Goal: Entertainment & Leisure: Browse casually

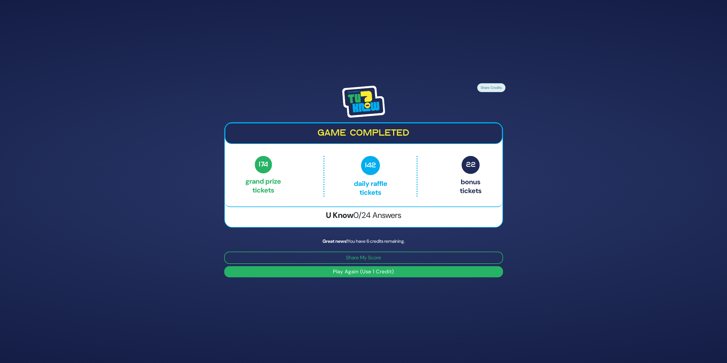
click at [381, 274] on button "Play Again (Use 1 Credit)" at bounding box center [363, 271] width 279 height 11
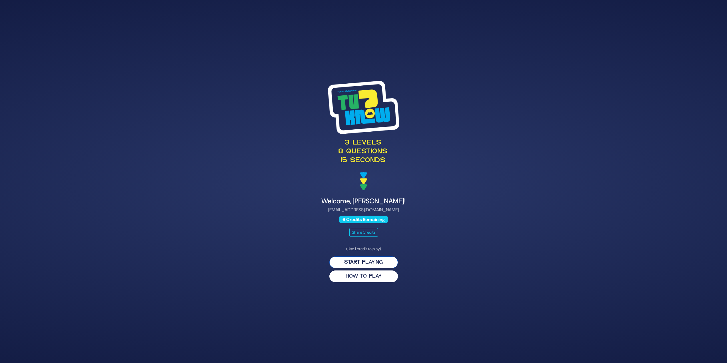
click at [377, 261] on button "Start Playing" at bounding box center [363, 263] width 69 height 12
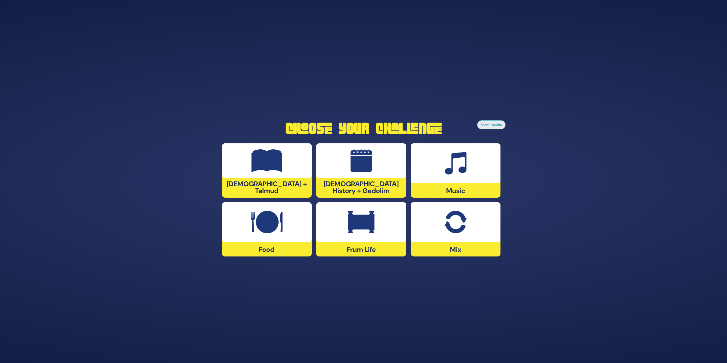
click at [363, 178] on div at bounding box center [361, 160] width 90 height 35
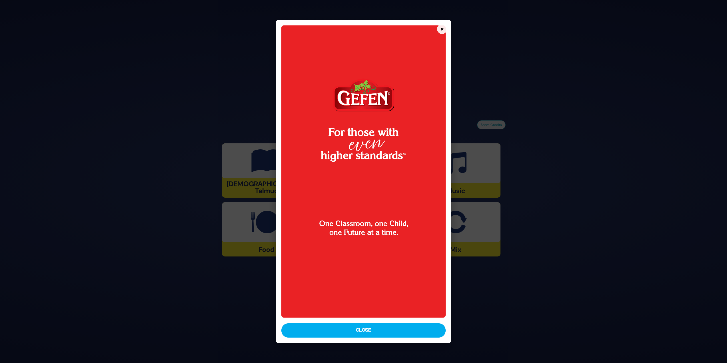
click at [369, 331] on button "Close" at bounding box center [363, 330] width 165 height 14
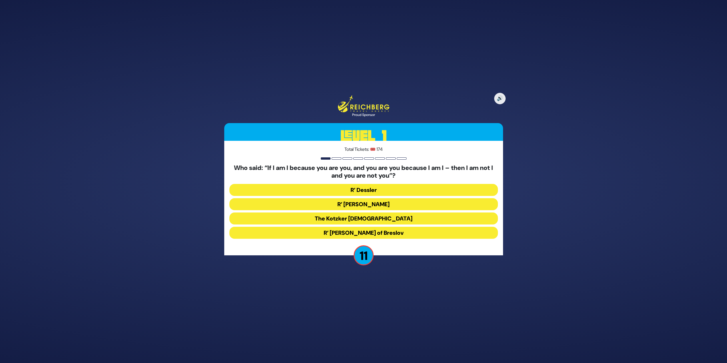
click at [370, 217] on button "The Kotzker Rebbe" at bounding box center [363, 219] width 269 height 12
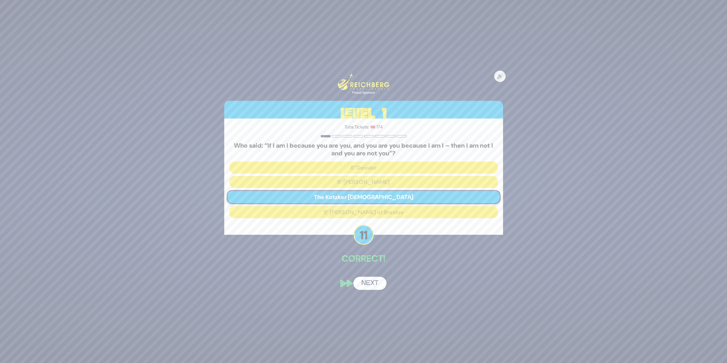
click at [365, 283] on button "Next" at bounding box center [369, 283] width 33 height 13
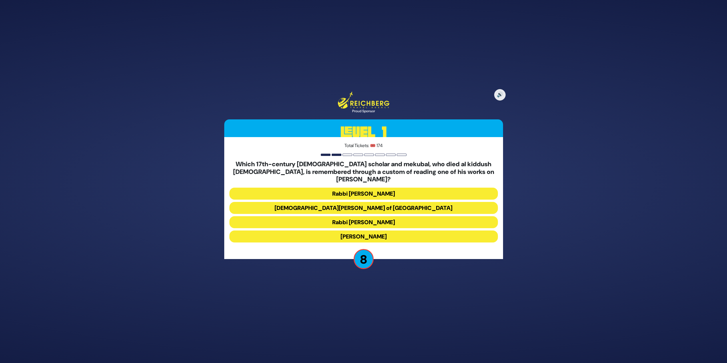
click at [442, 188] on button "Rabbi Moshe Cordovero" at bounding box center [363, 194] width 269 height 12
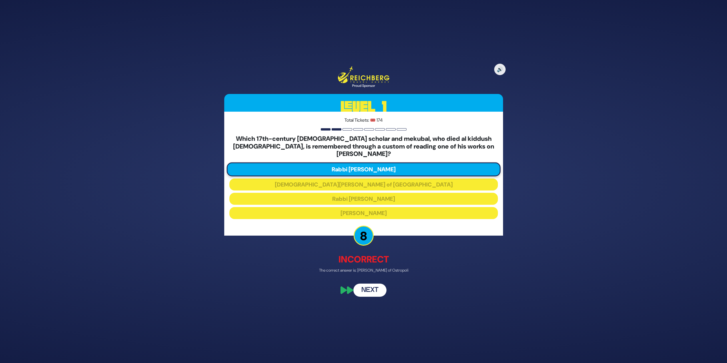
click at [380, 284] on button "Next" at bounding box center [369, 290] width 33 height 13
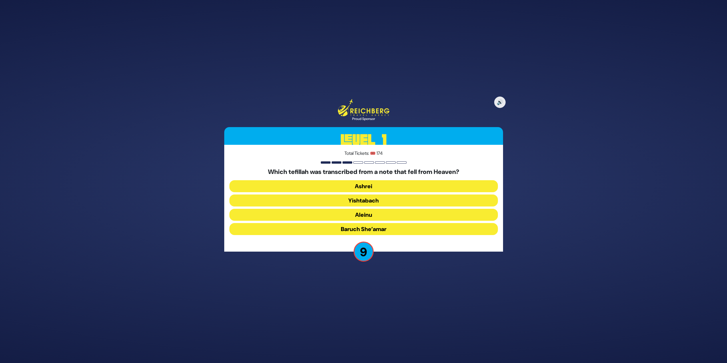
click at [429, 229] on button "Baruch She’amar" at bounding box center [363, 229] width 269 height 12
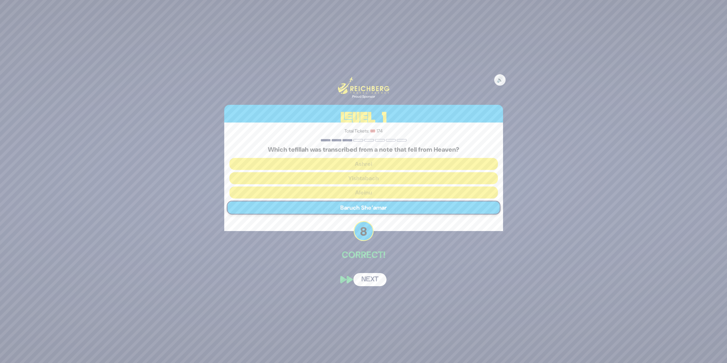
click at [369, 277] on button "Next" at bounding box center [369, 279] width 33 height 13
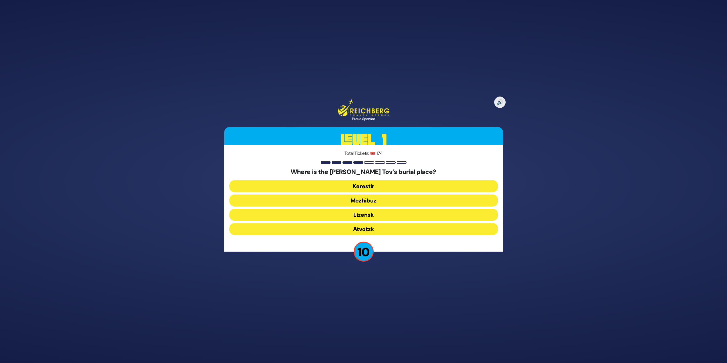
click at [395, 199] on button "Mezhibuz" at bounding box center [363, 201] width 269 height 12
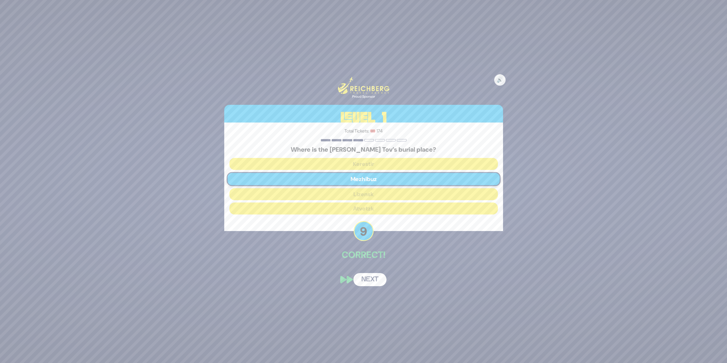
click at [372, 279] on button "Next" at bounding box center [369, 279] width 33 height 13
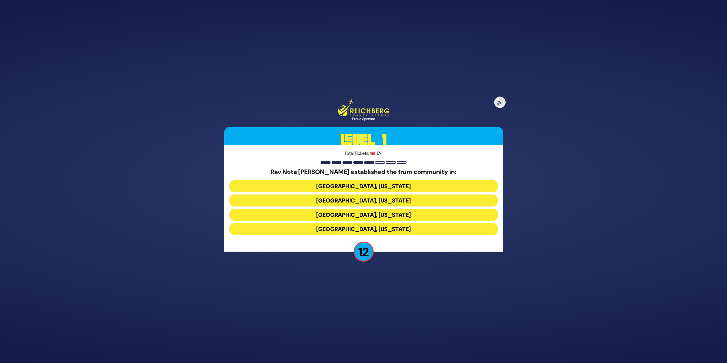
click at [417, 199] on button "Memphis, Tennessee" at bounding box center [363, 201] width 269 height 12
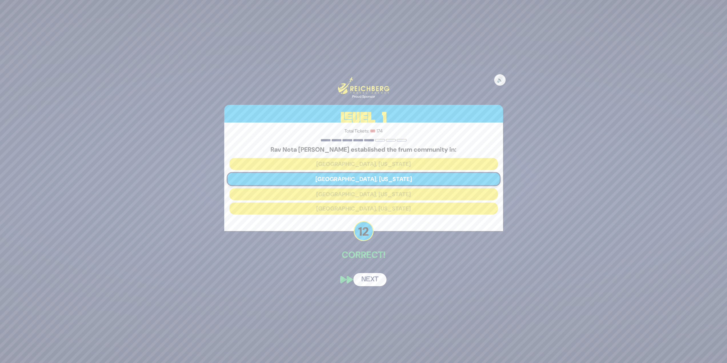
click at [375, 278] on button "Next" at bounding box center [369, 279] width 33 height 13
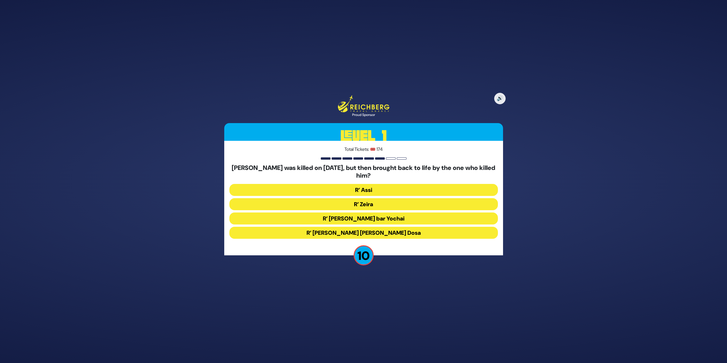
click at [390, 205] on button "R’ Zeira" at bounding box center [363, 204] width 269 height 12
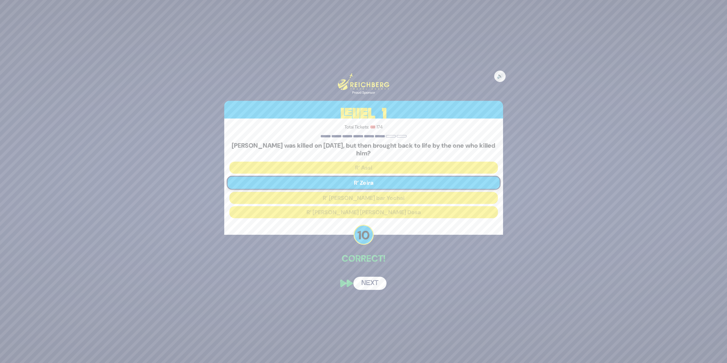
click at [375, 283] on button "Next" at bounding box center [369, 283] width 33 height 13
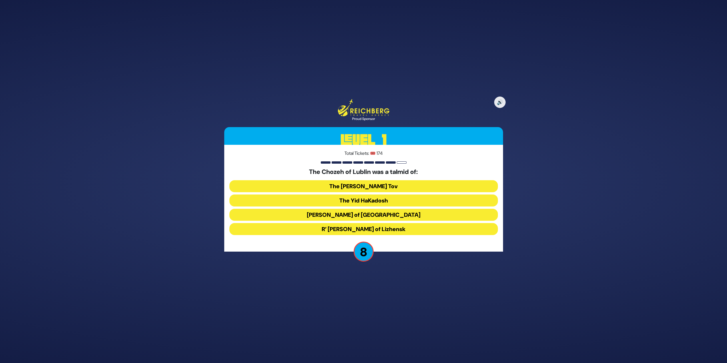
click at [420, 229] on button "R’ Elimelech of Lizhensk" at bounding box center [363, 229] width 269 height 12
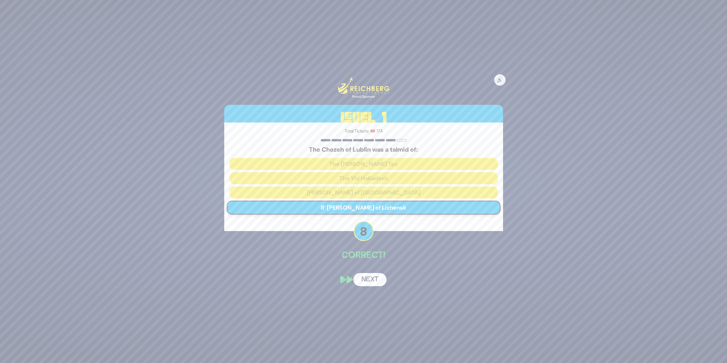
click at [365, 284] on button "Next" at bounding box center [369, 279] width 33 height 13
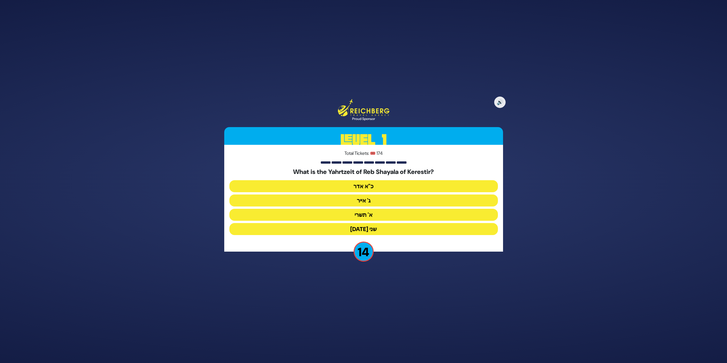
click at [369, 199] on button "ג' אייר" at bounding box center [363, 201] width 269 height 12
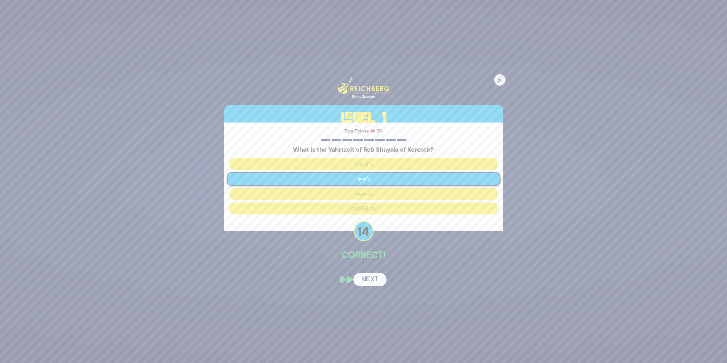
click at [373, 283] on button "Next" at bounding box center [369, 279] width 33 height 13
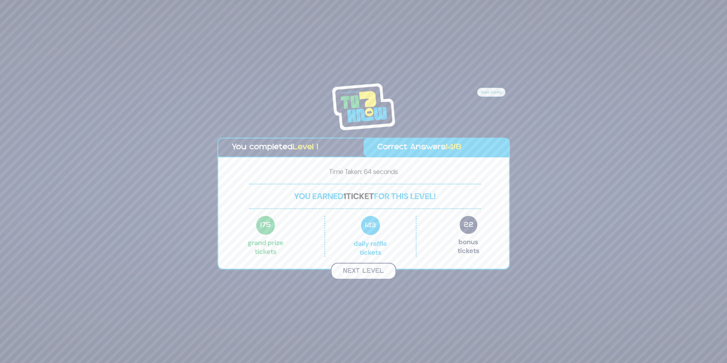
click at [374, 268] on button "Next Level" at bounding box center [363, 271] width 65 height 17
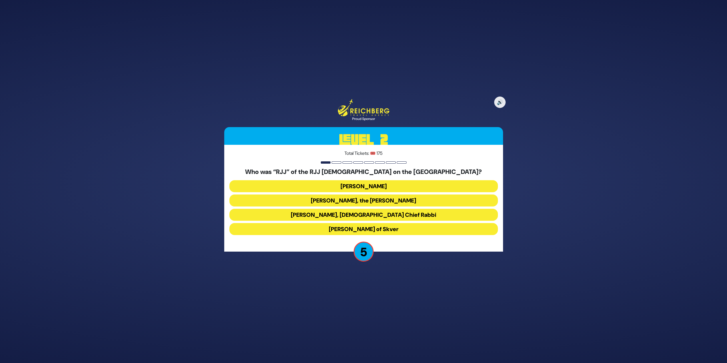
click at [430, 211] on button "Rabbi Yaakov Yosef, Sephardic Chief Rabbi" at bounding box center [363, 215] width 269 height 12
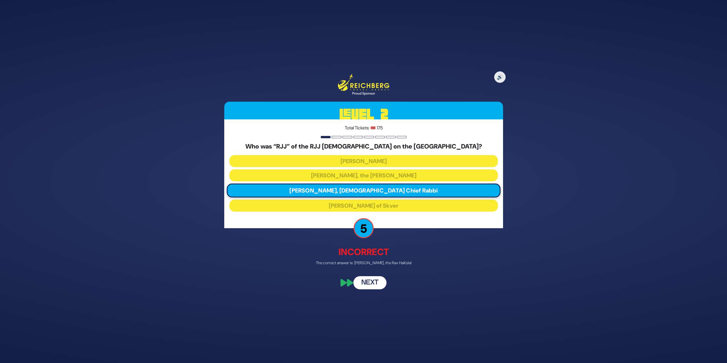
click at [378, 278] on button "Next" at bounding box center [369, 282] width 33 height 13
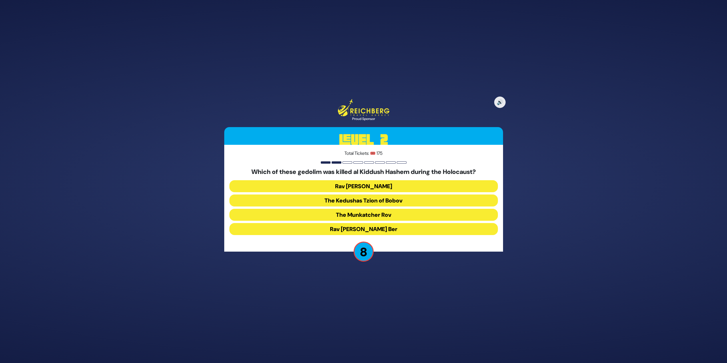
click at [411, 201] on button "The Kedushas Tzion of Bobov" at bounding box center [363, 201] width 269 height 12
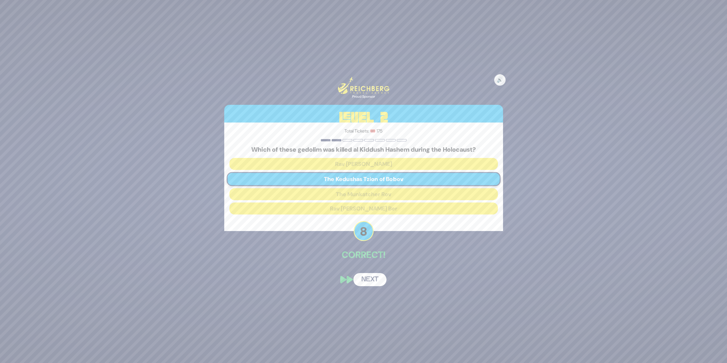
click at [378, 270] on div "🔊 Proud Sponsor Level 2 Total Tickets: 🎟️ 175 Which of these gedolim was killed…" at bounding box center [363, 181] width 293 height 223
click at [375, 278] on button "Next" at bounding box center [369, 279] width 33 height 13
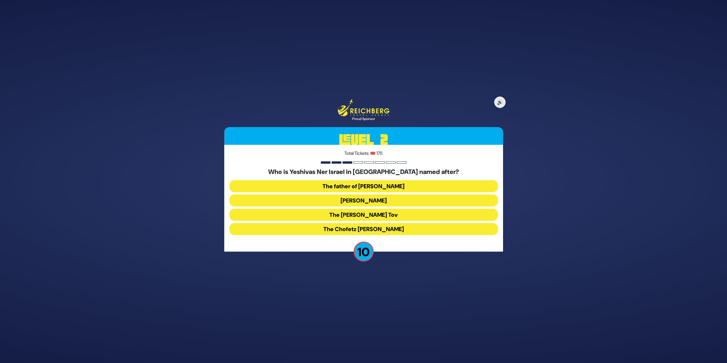
click at [372, 202] on button "Rav Yisroel Salanter" at bounding box center [363, 201] width 269 height 12
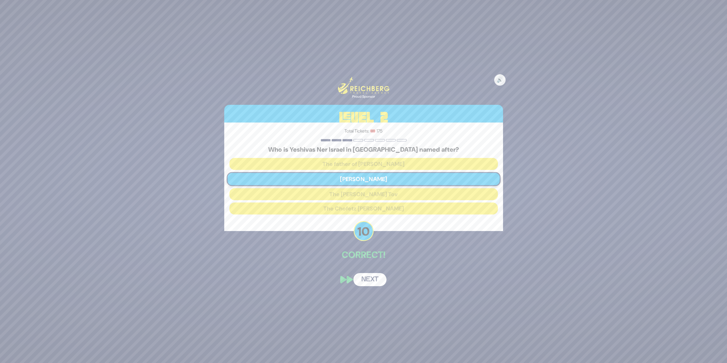
click at [367, 288] on div "🔊 Proud Sponsor Level 2 Total Tickets: 🎟️ 175 Who is Yeshivas Ner Israel in Bal…" at bounding box center [363, 181] width 293 height 223
click at [370, 275] on button "Next" at bounding box center [369, 279] width 33 height 13
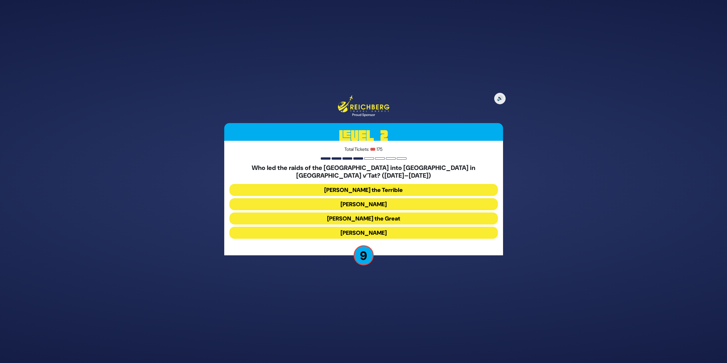
click at [431, 215] on button "Peter the Great" at bounding box center [363, 219] width 269 height 12
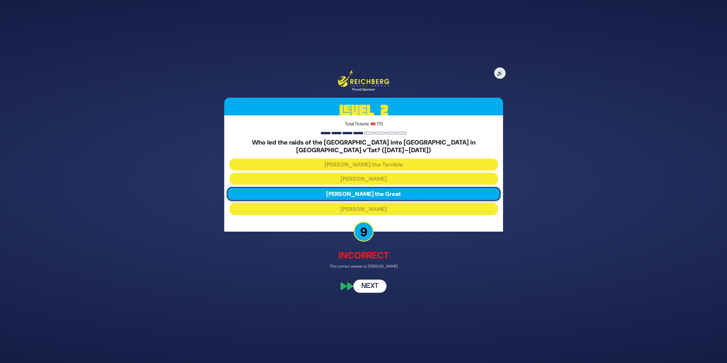
click at [372, 283] on button "Next" at bounding box center [369, 286] width 33 height 13
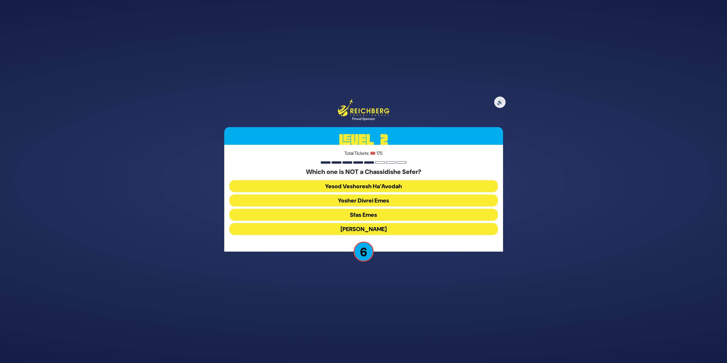
click at [391, 187] on button "Yesod Veshoresh Ha’Avodah" at bounding box center [363, 186] width 269 height 12
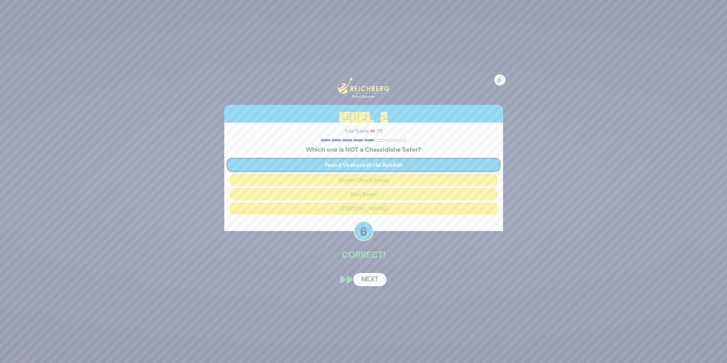
click at [381, 277] on button "Next" at bounding box center [369, 279] width 33 height 13
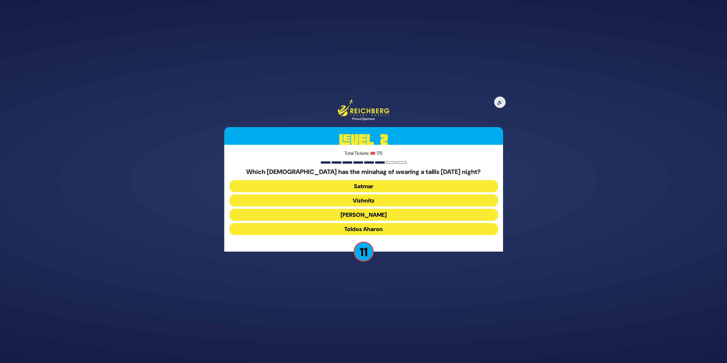
click at [378, 230] on button "Toldos Aharon" at bounding box center [363, 229] width 269 height 12
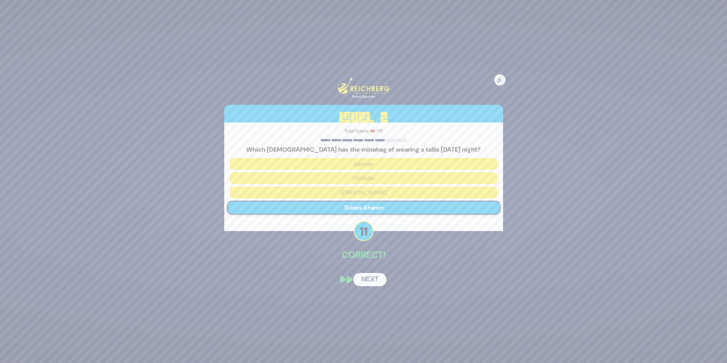
click at [375, 278] on button "Next" at bounding box center [369, 279] width 33 height 13
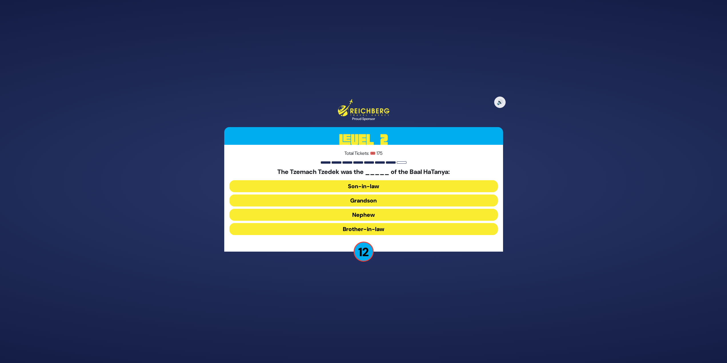
click at [378, 201] on button "Grandson" at bounding box center [363, 201] width 269 height 12
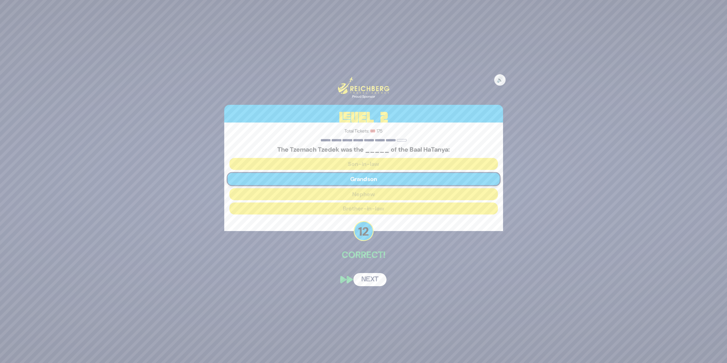
click at [381, 280] on button "Next" at bounding box center [369, 279] width 33 height 13
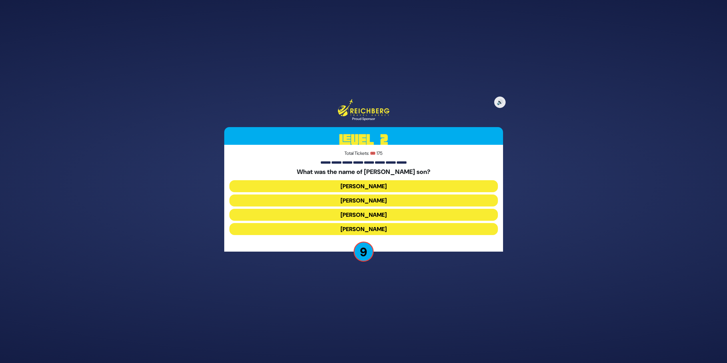
click at [452, 229] on button "Moshe Bunim" at bounding box center [363, 229] width 269 height 12
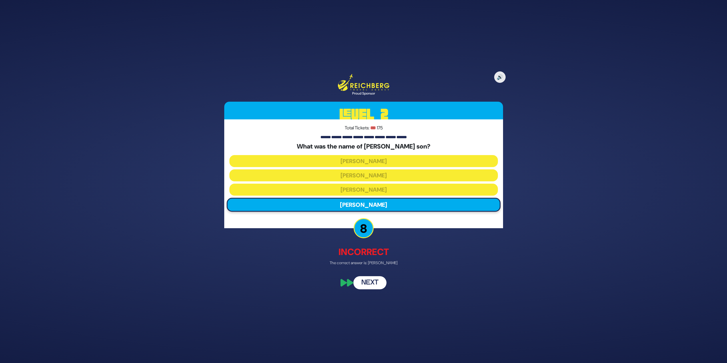
click at [365, 279] on button "Next" at bounding box center [369, 282] width 33 height 13
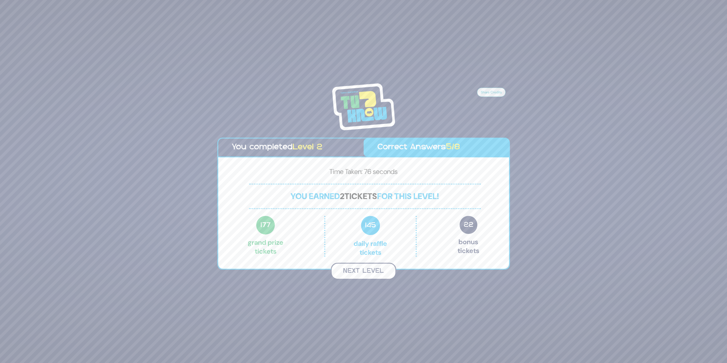
click at [380, 273] on button "Next Level" at bounding box center [363, 271] width 65 height 17
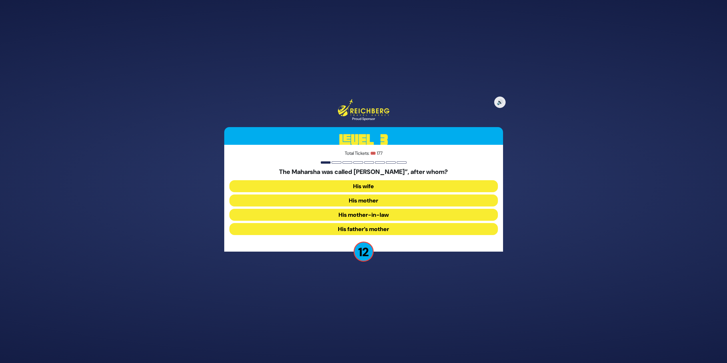
click at [361, 212] on button "His mother-in-law" at bounding box center [363, 215] width 269 height 12
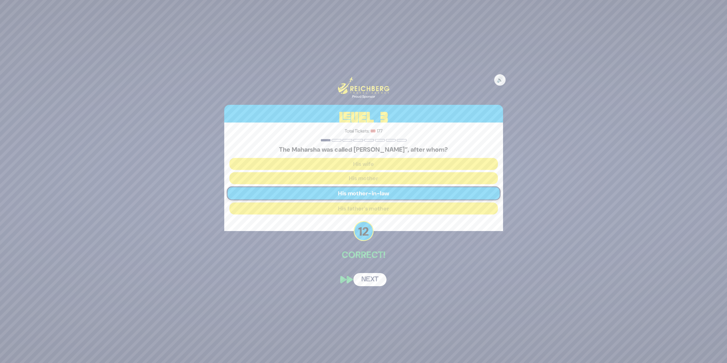
click at [382, 279] on button "Next" at bounding box center [369, 279] width 33 height 13
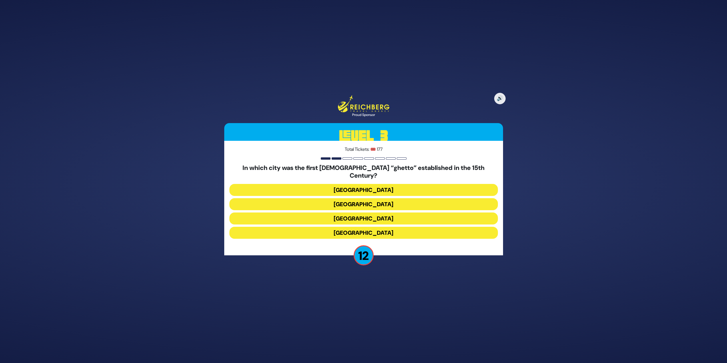
click at [351, 198] on button "Venice" at bounding box center [363, 204] width 269 height 12
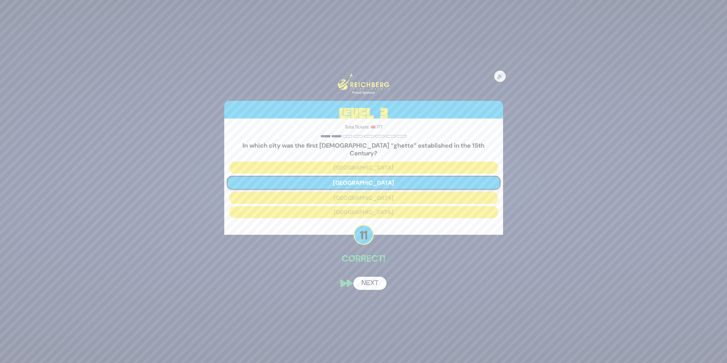
click at [373, 278] on button "Next" at bounding box center [369, 283] width 33 height 13
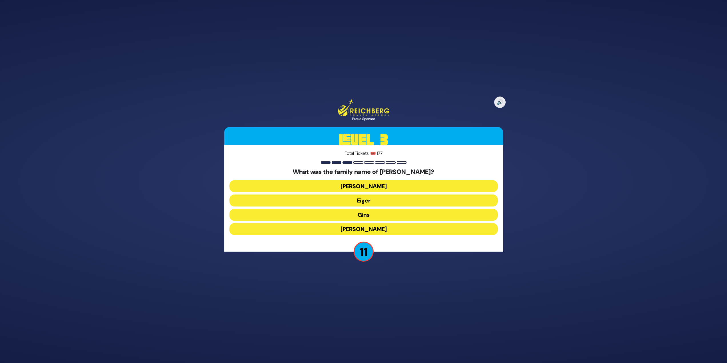
click at [397, 186] on button "Schreiber" at bounding box center [363, 186] width 269 height 12
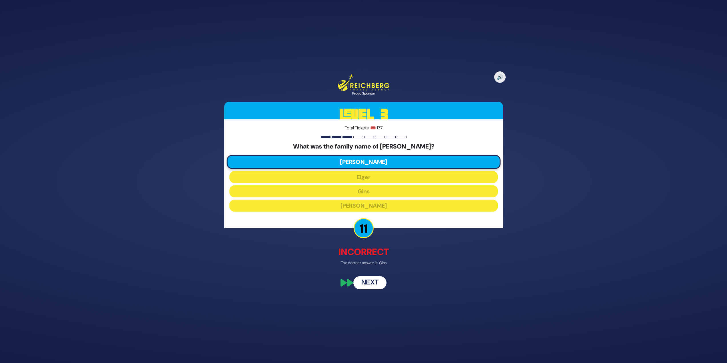
click at [376, 285] on button "Next" at bounding box center [369, 282] width 33 height 13
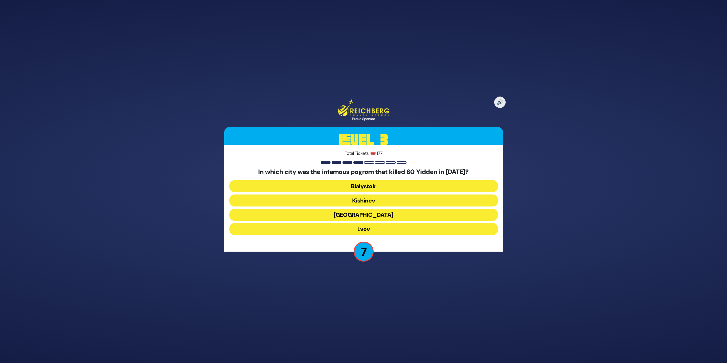
click at [368, 181] on button "Bialystok" at bounding box center [363, 186] width 269 height 12
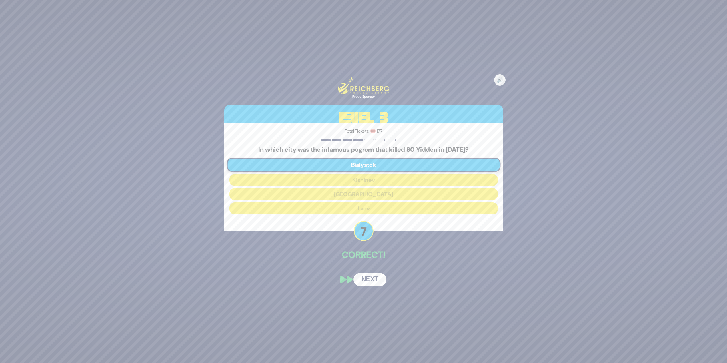
click at [374, 280] on button "Next" at bounding box center [369, 279] width 33 height 13
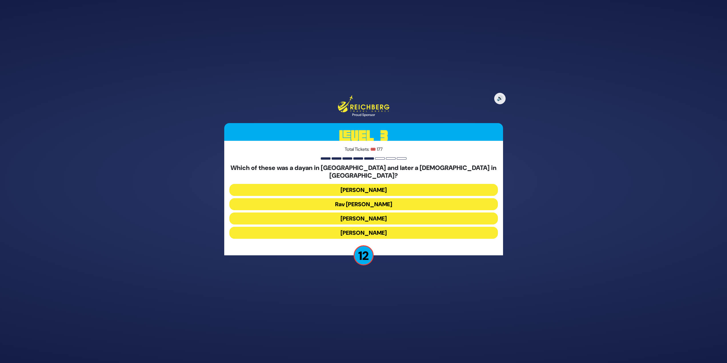
click at [430, 185] on button "Rav Yisroel Zev Gustman" at bounding box center [363, 190] width 269 height 12
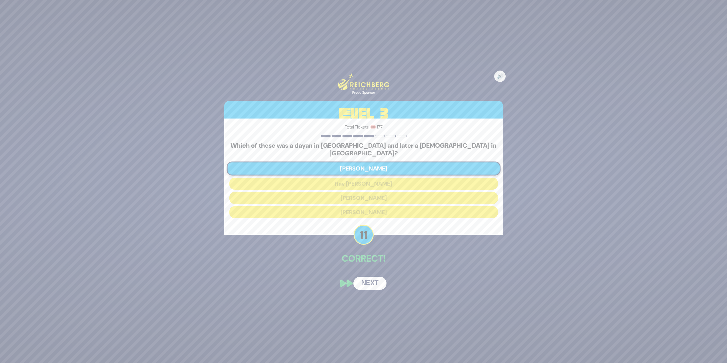
click at [373, 281] on button "Next" at bounding box center [369, 283] width 33 height 13
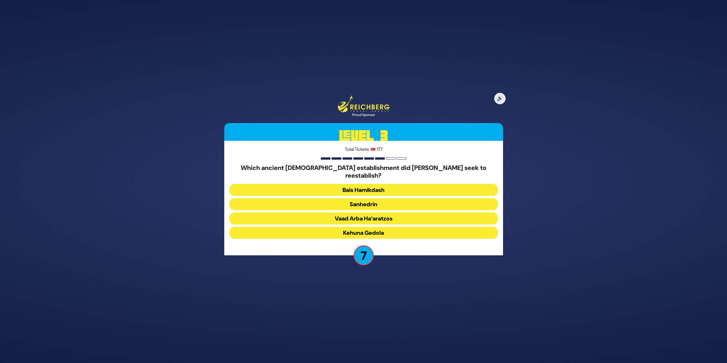
click at [384, 217] on button "Vaad Arba Ha’aratzos" at bounding box center [363, 219] width 269 height 12
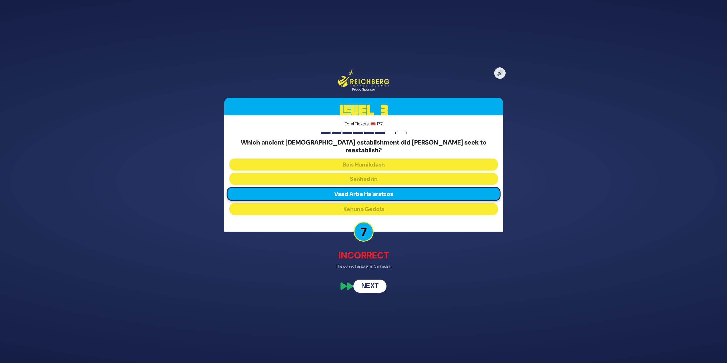
click at [377, 280] on button "Next" at bounding box center [369, 286] width 33 height 13
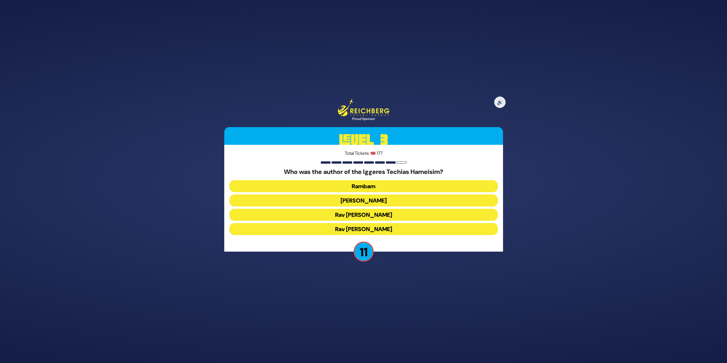
click at [442, 213] on button "Rav Moshe Chaim Luzzatto" at bounding box center [363, 215] width 269 height 12
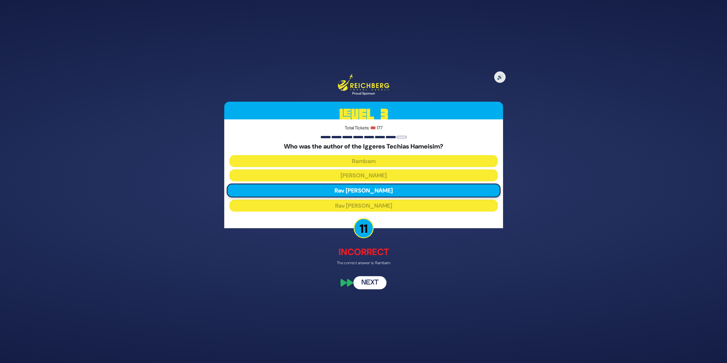
click at [383, 283] on button "Next" at bounding box center [369, 282] width 33 height 13
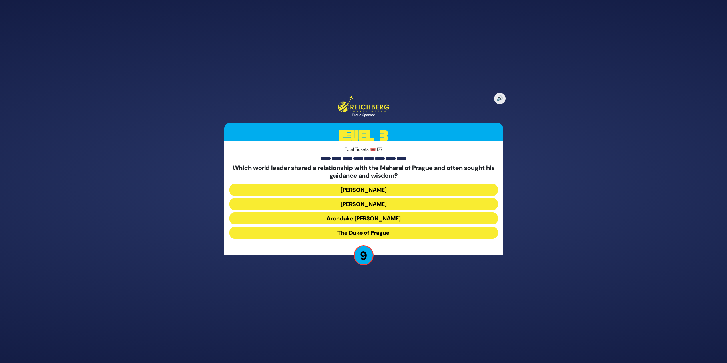
click at [358, 207] on button "Kaiser Rudolph II" at bounding box center [363, 204] width 269 height 12
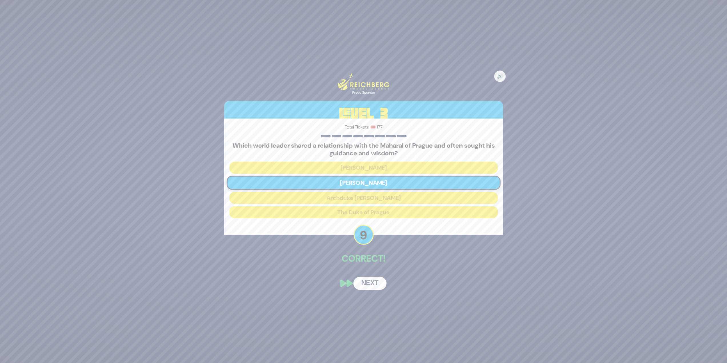
click at [364, 279] on button "Next" at bounding box center [369, 283] width 33 height 13
